Goal: Information Seeking & Learning: Get advice/opinions

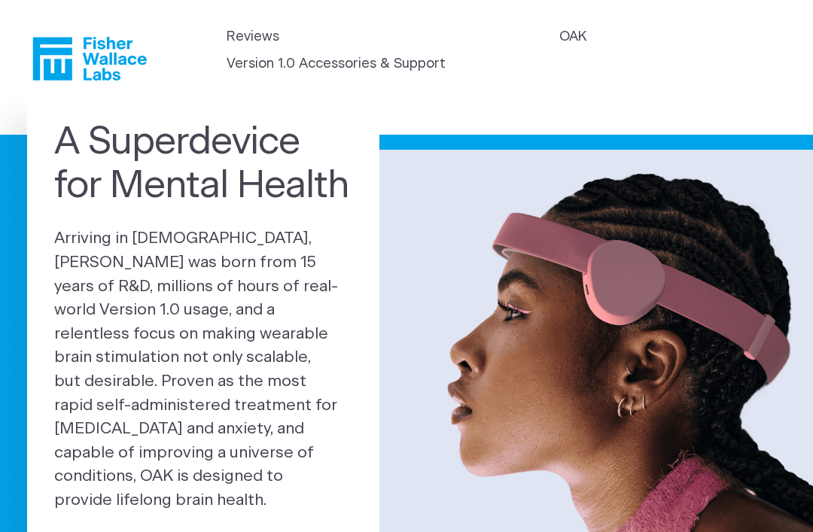
click at [239, 47] on link "Reviews" at bounding box center [252, 37] width 53 height 20
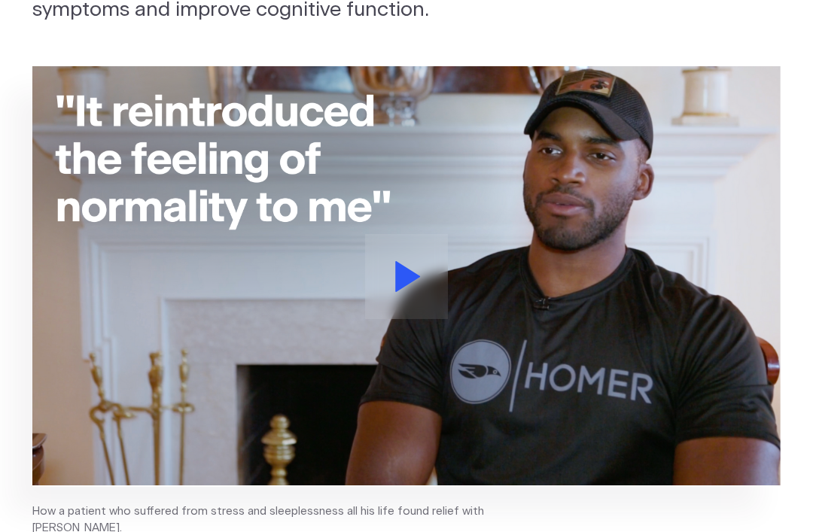
scroll to position [23, 0]
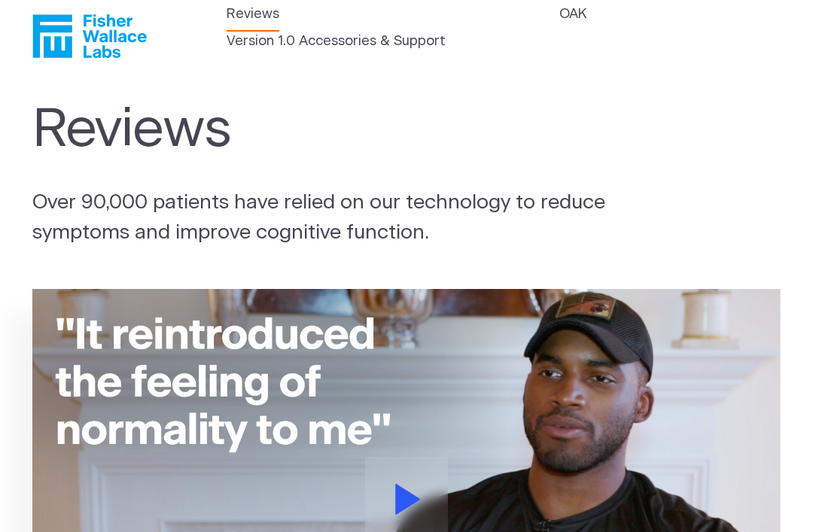
click at [53, 42] on icon "Fisher Wallace" at bounding box center [95, 36] width 103 height 44
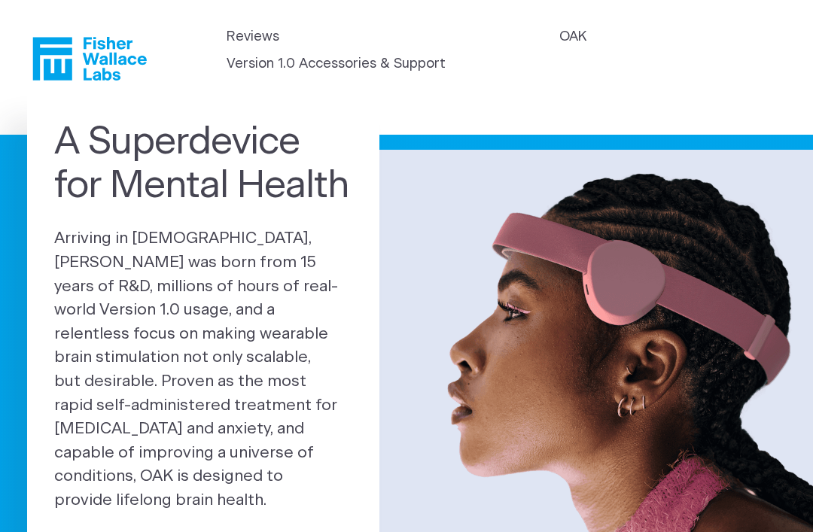
click at [445, 63] on link "Version 1.0 Accessories & Support" at bounding box center [335, 64] width 219 height 20
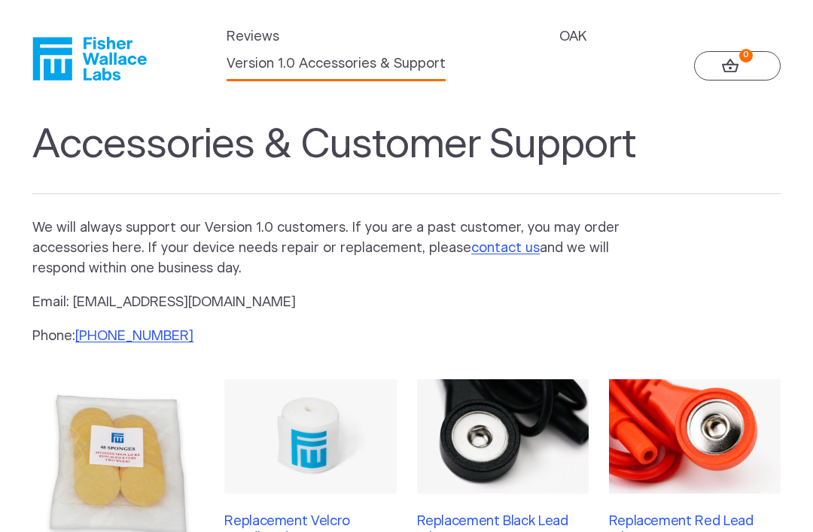
click at [248, 47] on link "Reviews" at bounding box center [252, 37] width 53 height 20
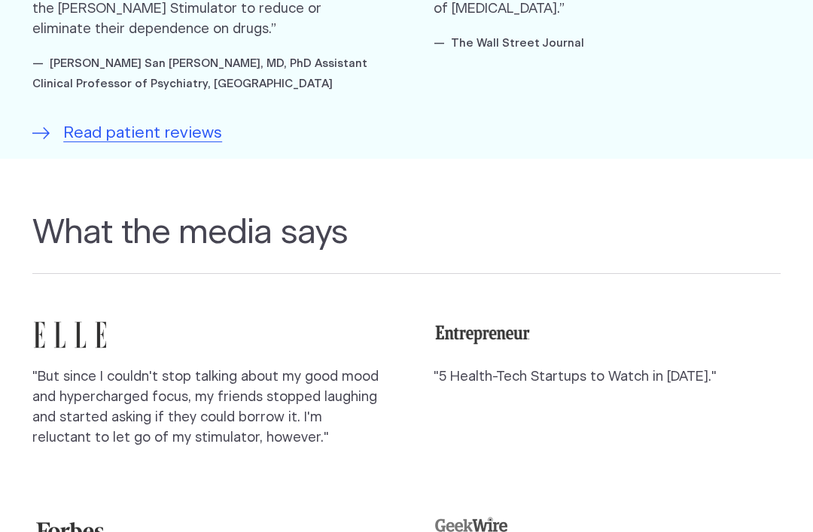
scroll to position [1137, 0]
click at [108, 123] on span "Read patient reviews" at bounding box center [142, 133] width 159 height 24
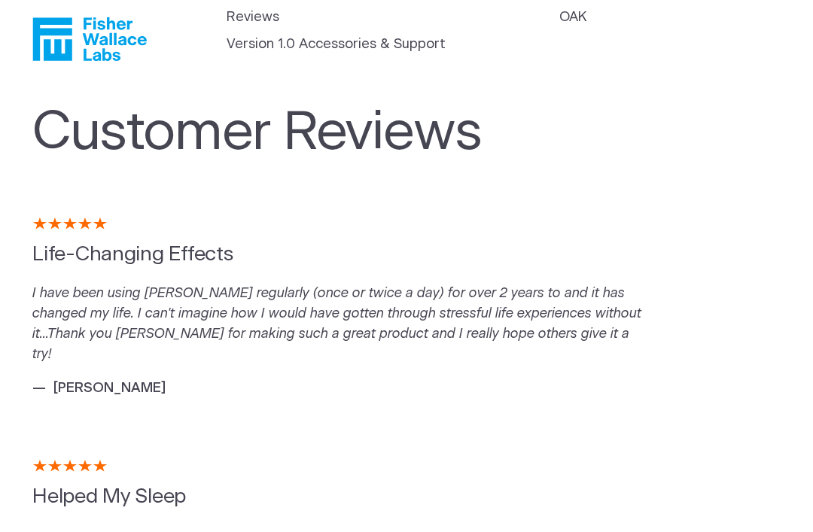
scroll to position [21, 0]
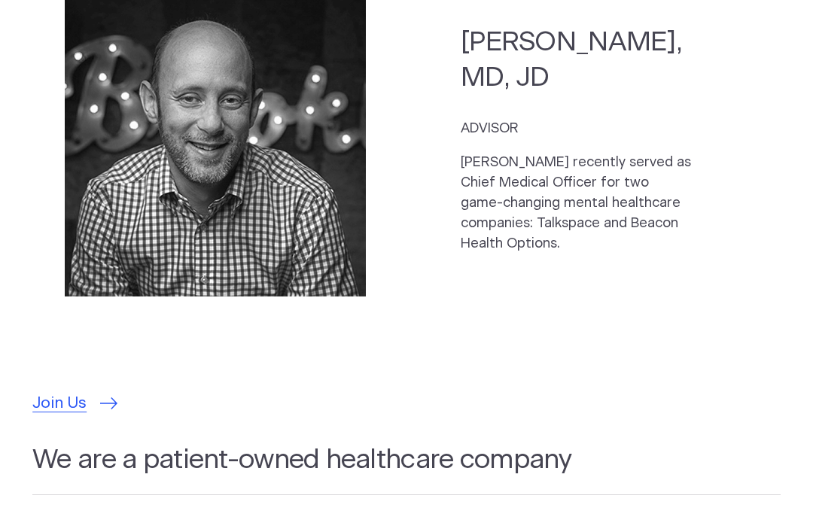
scroll to position [4239, 0]
